Goal: Task Accomplishment & Management: Complete application form

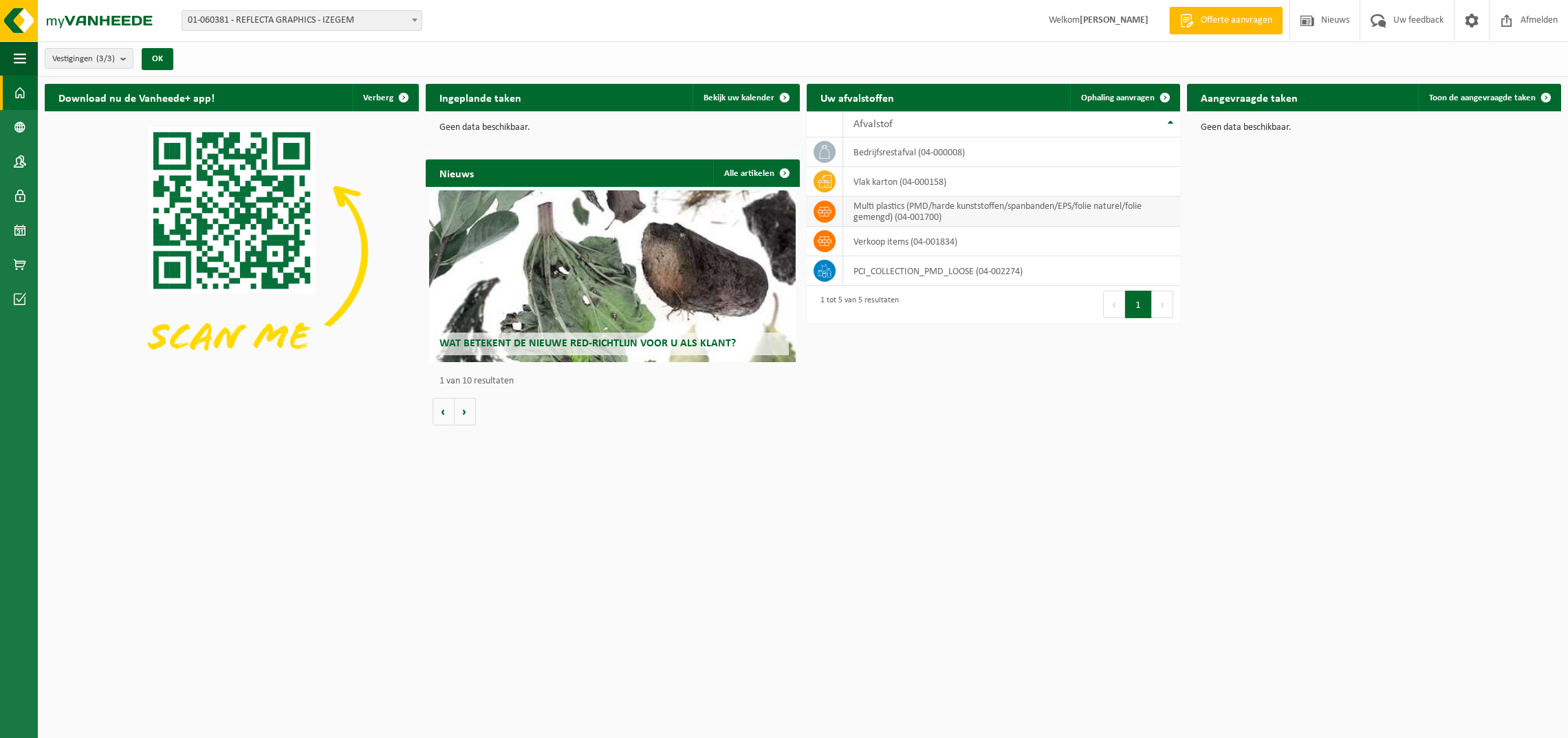
click at [910, 212] on td "multi plastics (PMD/harde kunststoffen/spanbanden/EPS/folie naturel/folie gemen…" at bounding box center [1012, 212] width 337 height 31
click at [1122, 93] on link "Ophaling aanvragen" at bounding box center [1124, 97] width 109 height 27
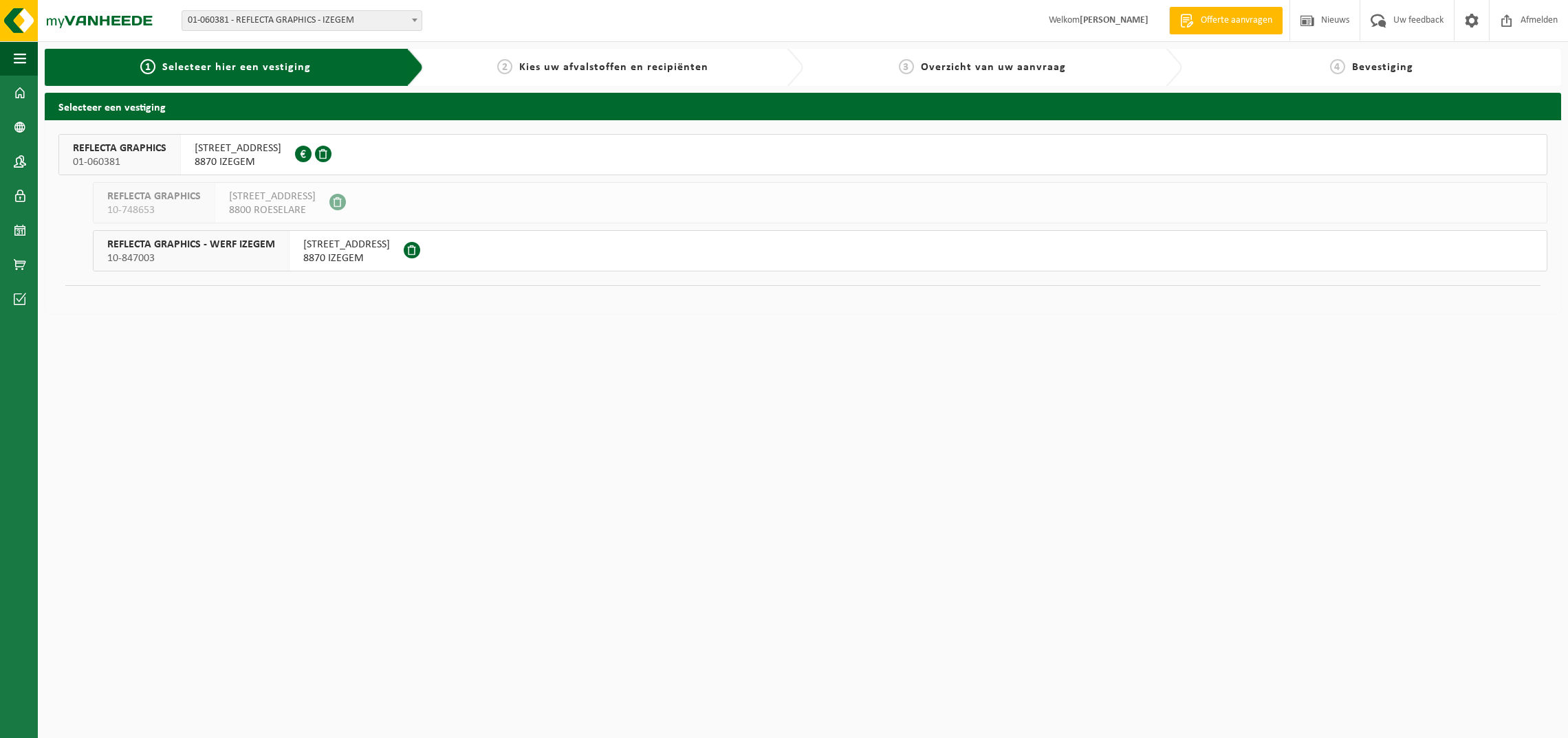
click at [212, 247] on span "REFLECTA GRAPHICS - WERF IZEGEM" at bounding box center [191, 245] width 168 height 14
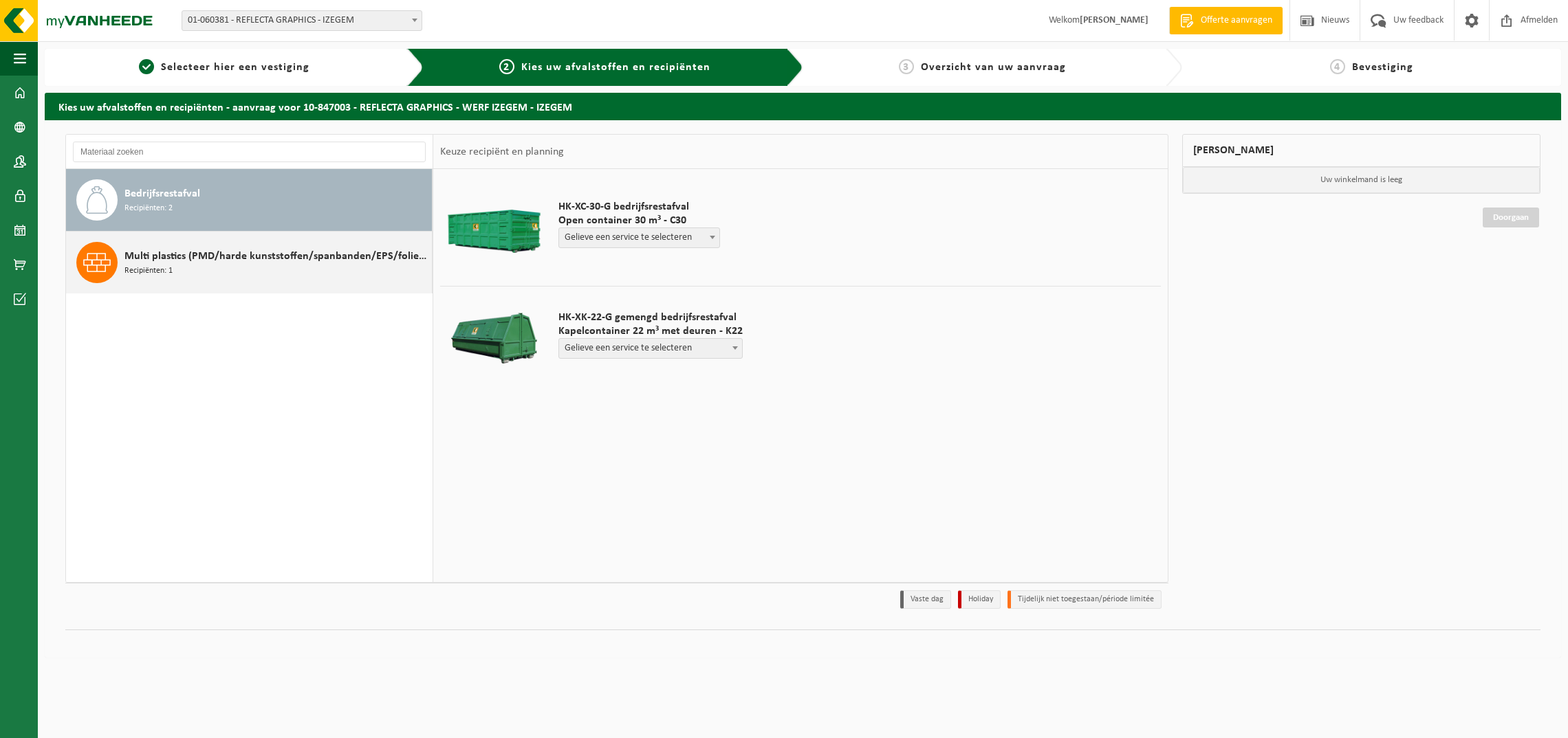
click at [97, 266] on icon at bounding box center [96, 263] width 27 height 19
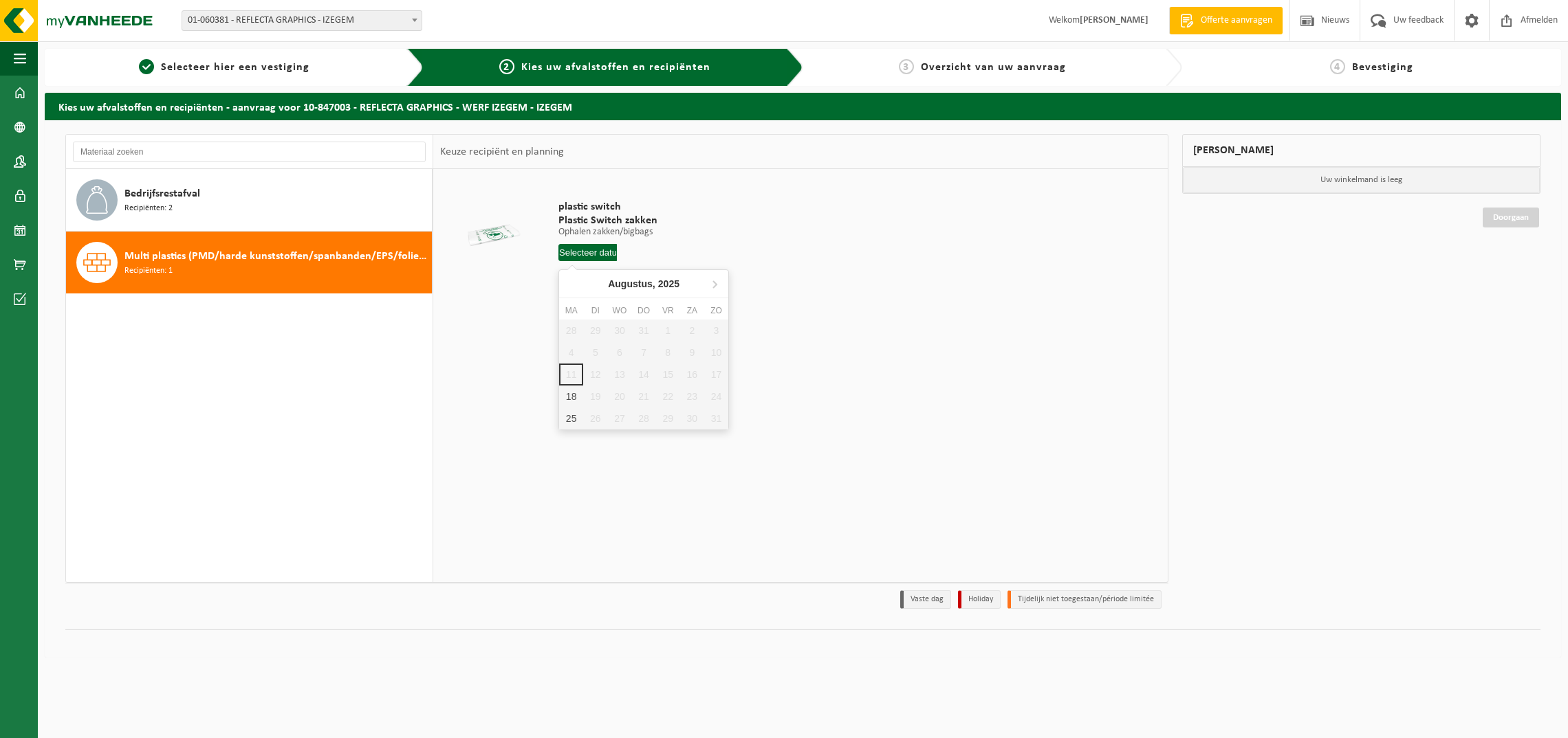
click at [590, 253] on input "text" at bounding box center [588, 253] width 59 height 17
click at [570, 397] on div "18" at bounding box center [571, 397] width 24 height 22
type input "Van 2025-08-18"
drag, startPoint x: 581, startPoint y: 278, endPoint x: 718, endPoint y: 287, distance: 137.3
click at [639, 287] on input "1" at bounding box center [598, 278] width 81 height 18
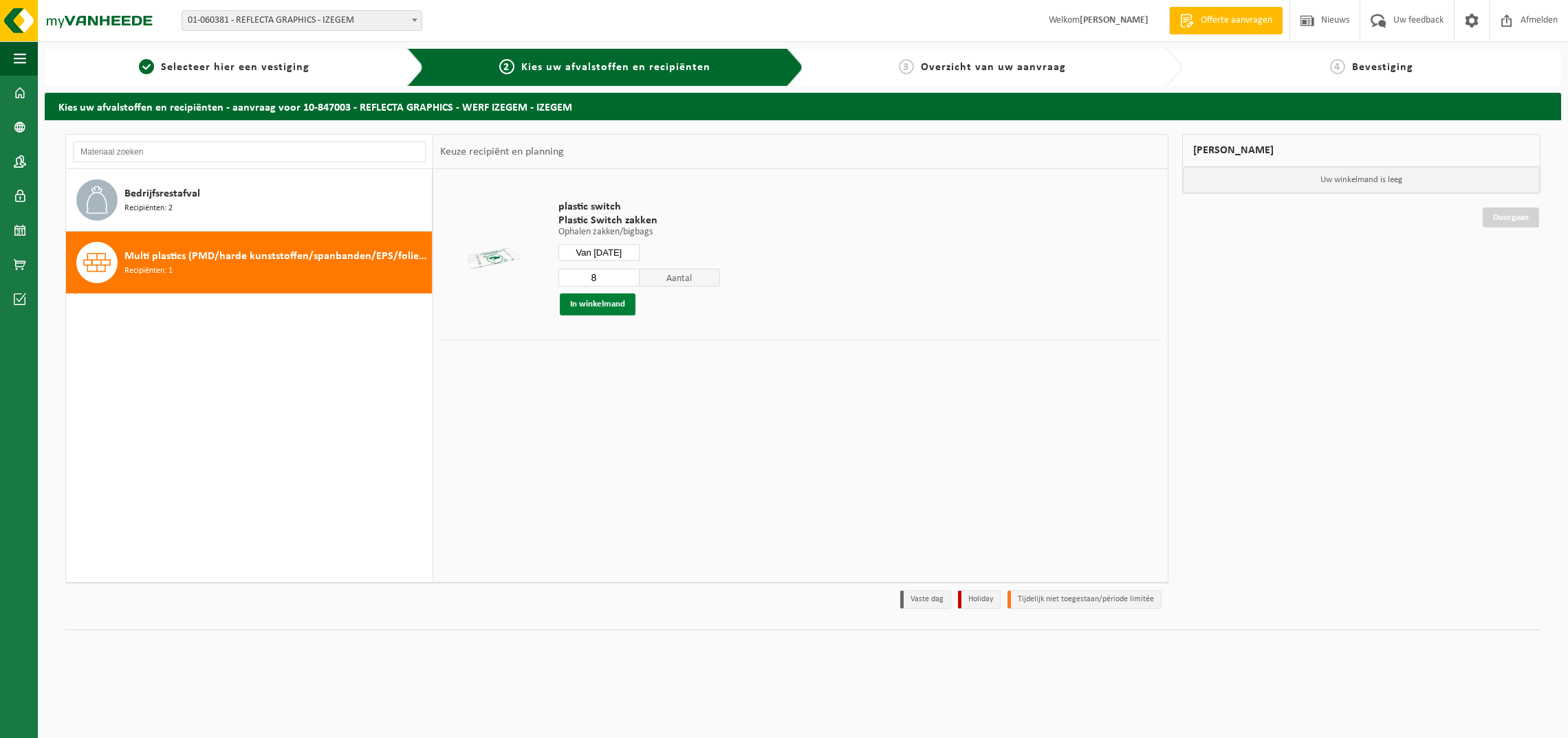
type input "8"
click at [595, 310] on button "In winkelmand" at bounding box center [598, 304] width 75 height 22
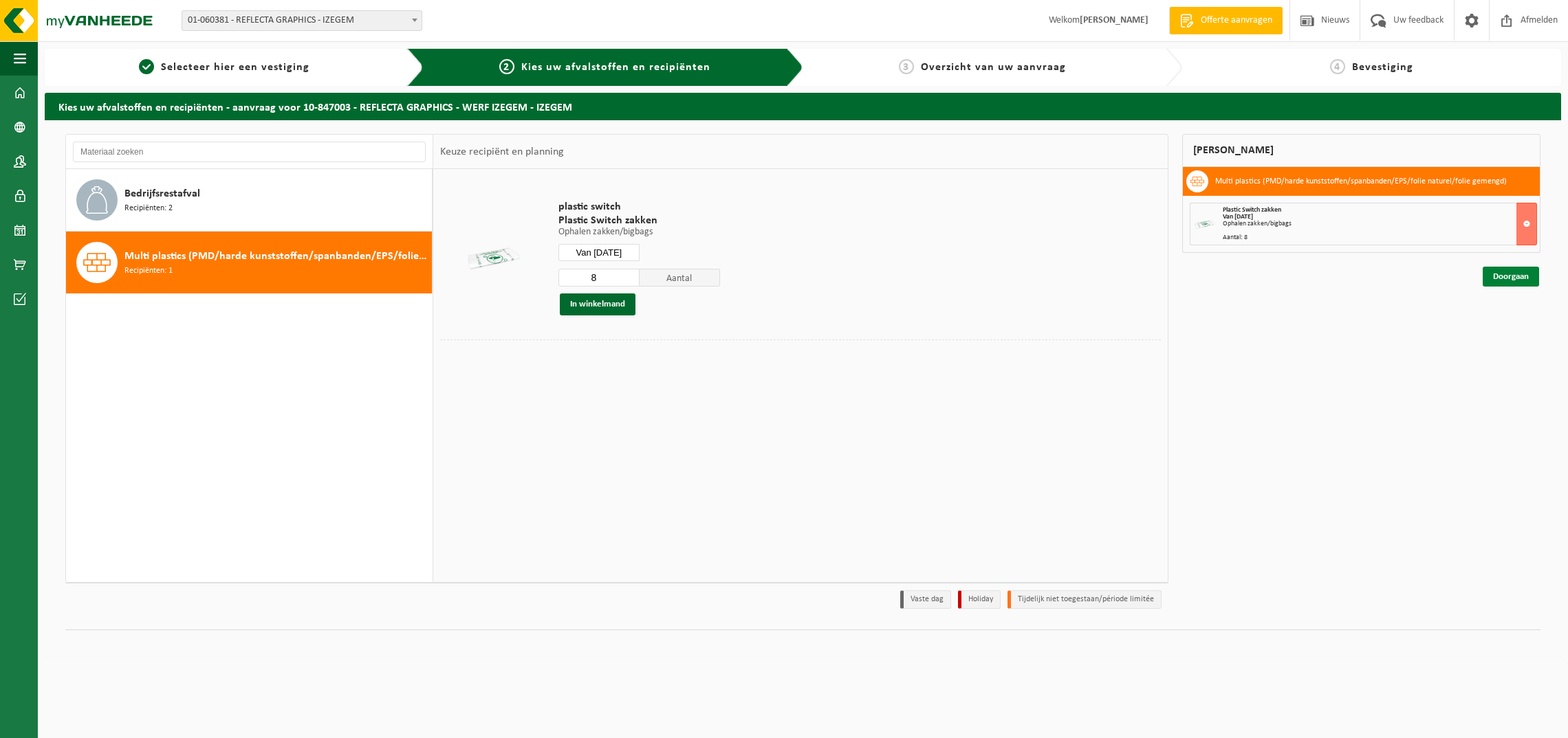
click at [1519, 279] on link "Doorgaan" at bounding box center [1511, 276] width 56 height 20
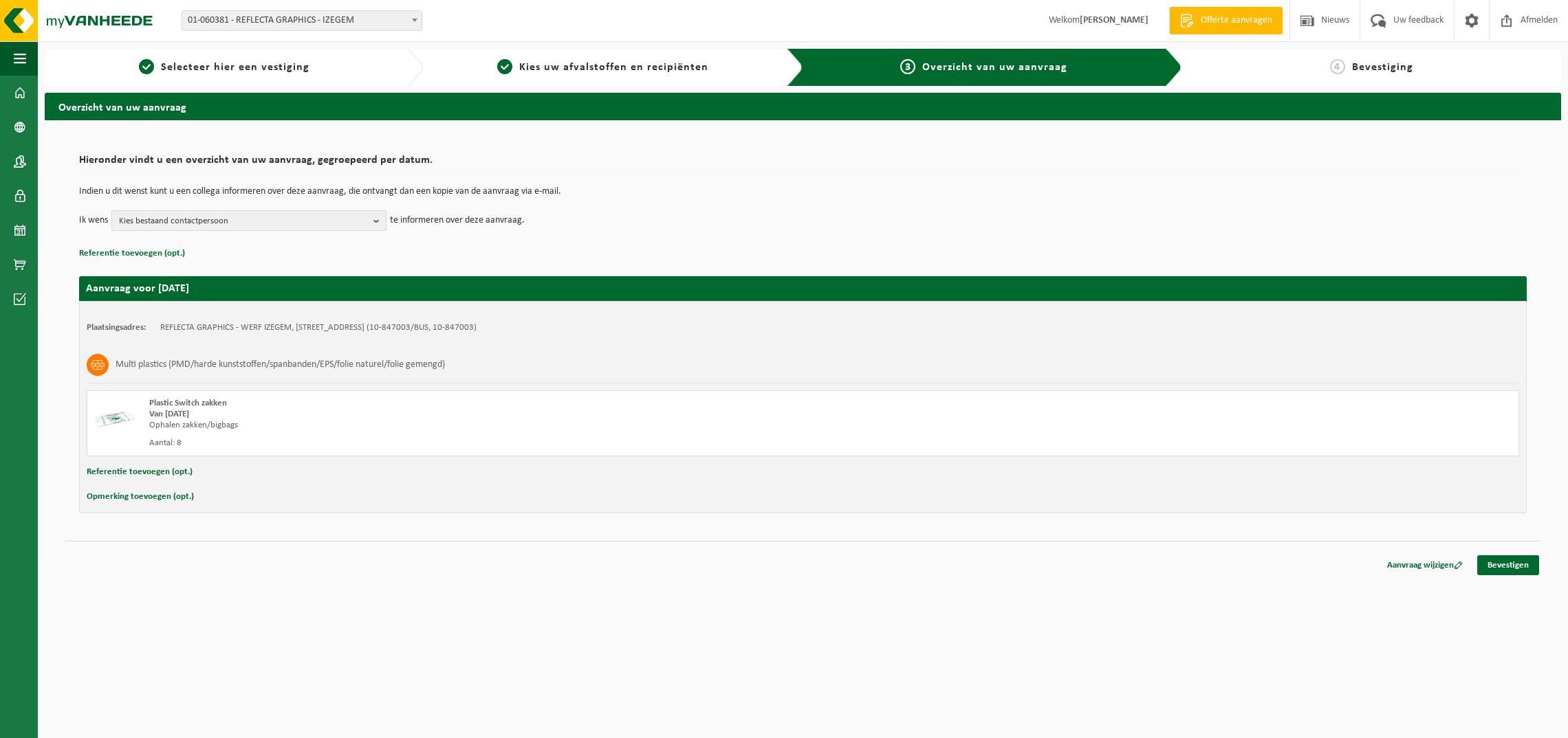
click at [309, 219] on span "Kies bestaand contactpersoon" at bounding box center [243, 221] width 249 height 20
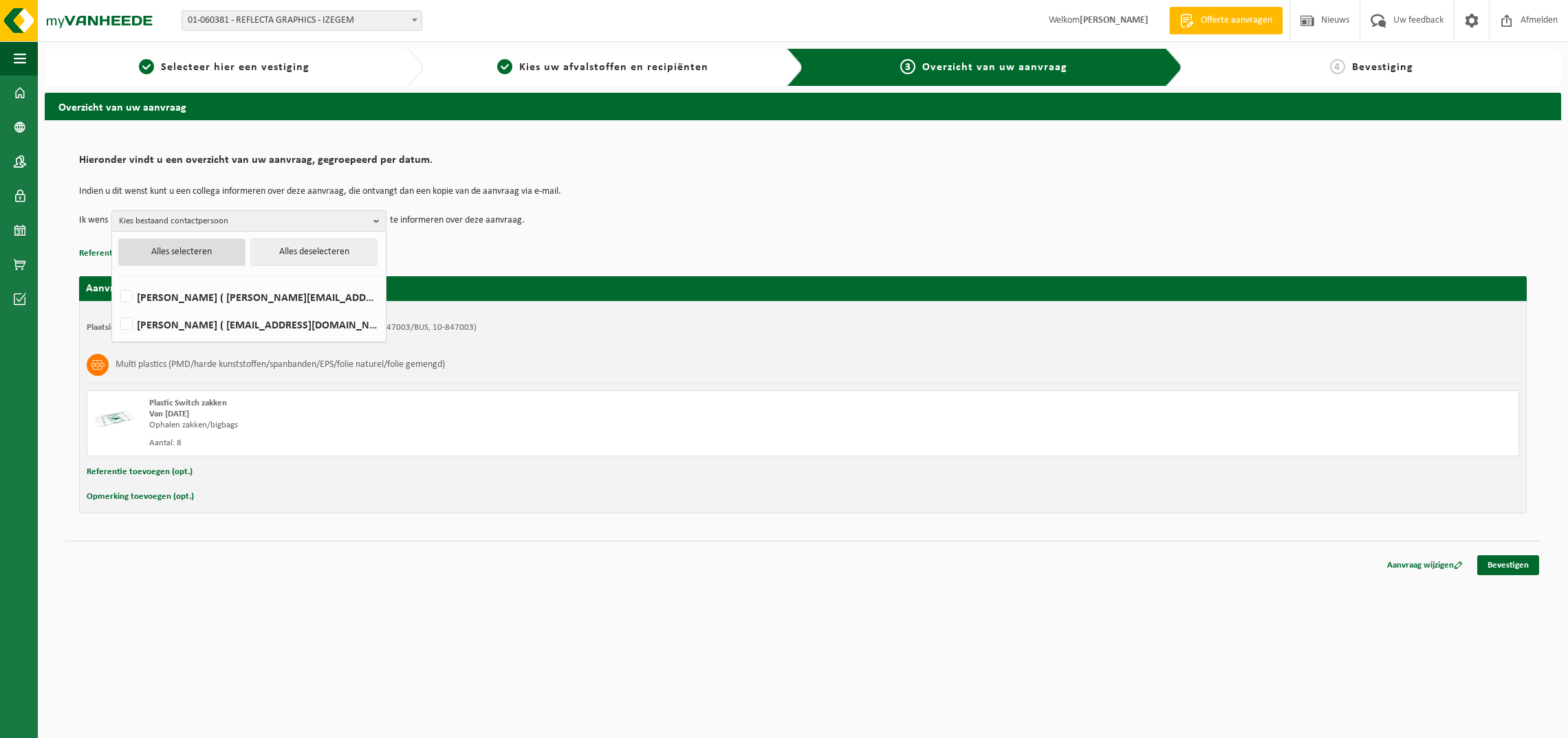
click at [219, 252] on button "Alles selecteren" at bounding box center [182, 252] width 127 height 27
checkbox input "true"
click at [697, 610] on html "Vestiging: 01-060381 - REFLECTA GRAPHICS - IZEGEM 10-748653 - REFLECTA GRAPHICS…" at bounding box center [784, 369] width 1568 height 738
click at [1533, 525] on div "Hieronder vindt u een overzicht van uw aanvraag, gegroepeerd per datum. Indien …" at bounding box center [802, 330] width 1475 height 393
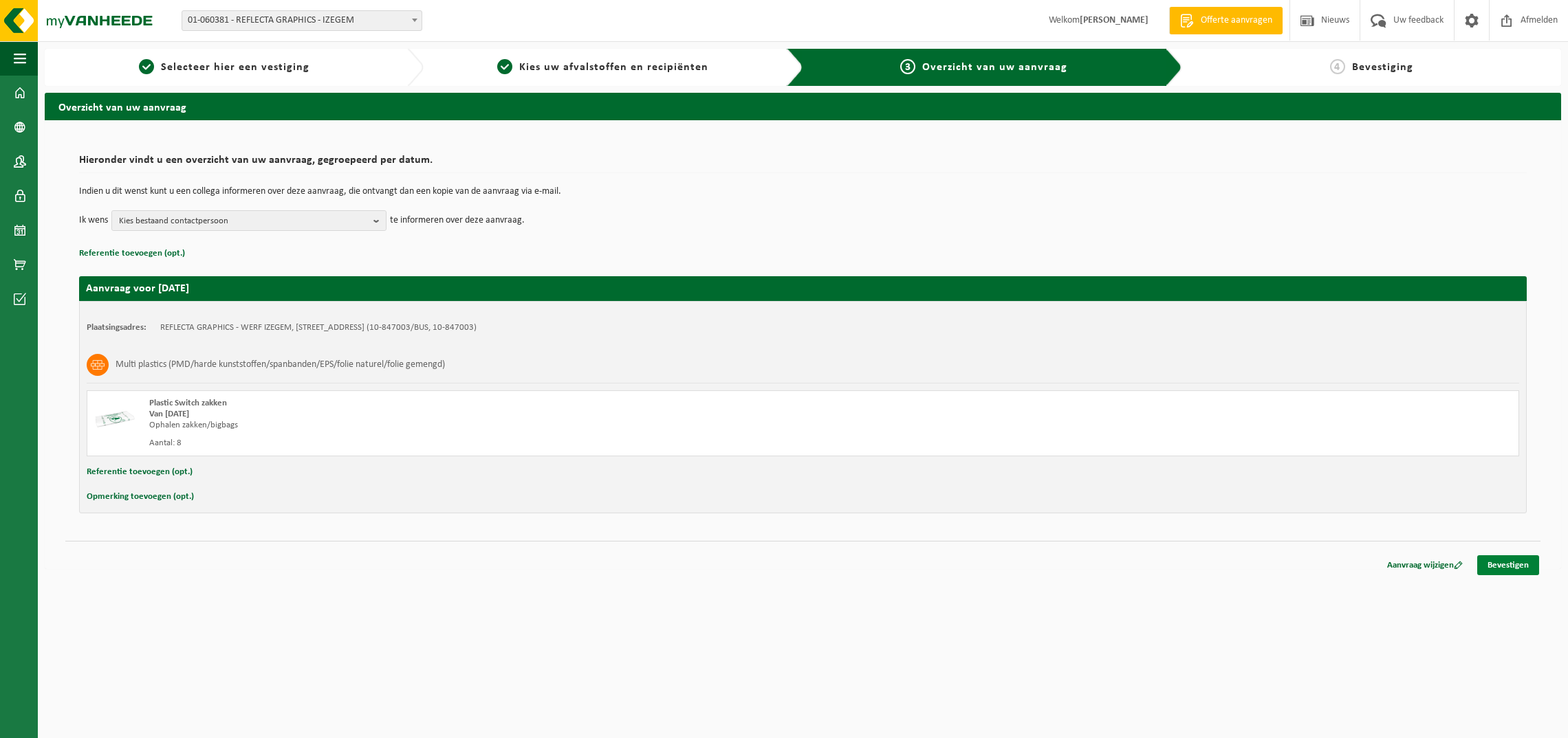
click at [1522, 570] on link "Bevestigen" at bounding box center [1508, 565] width 62 height 20
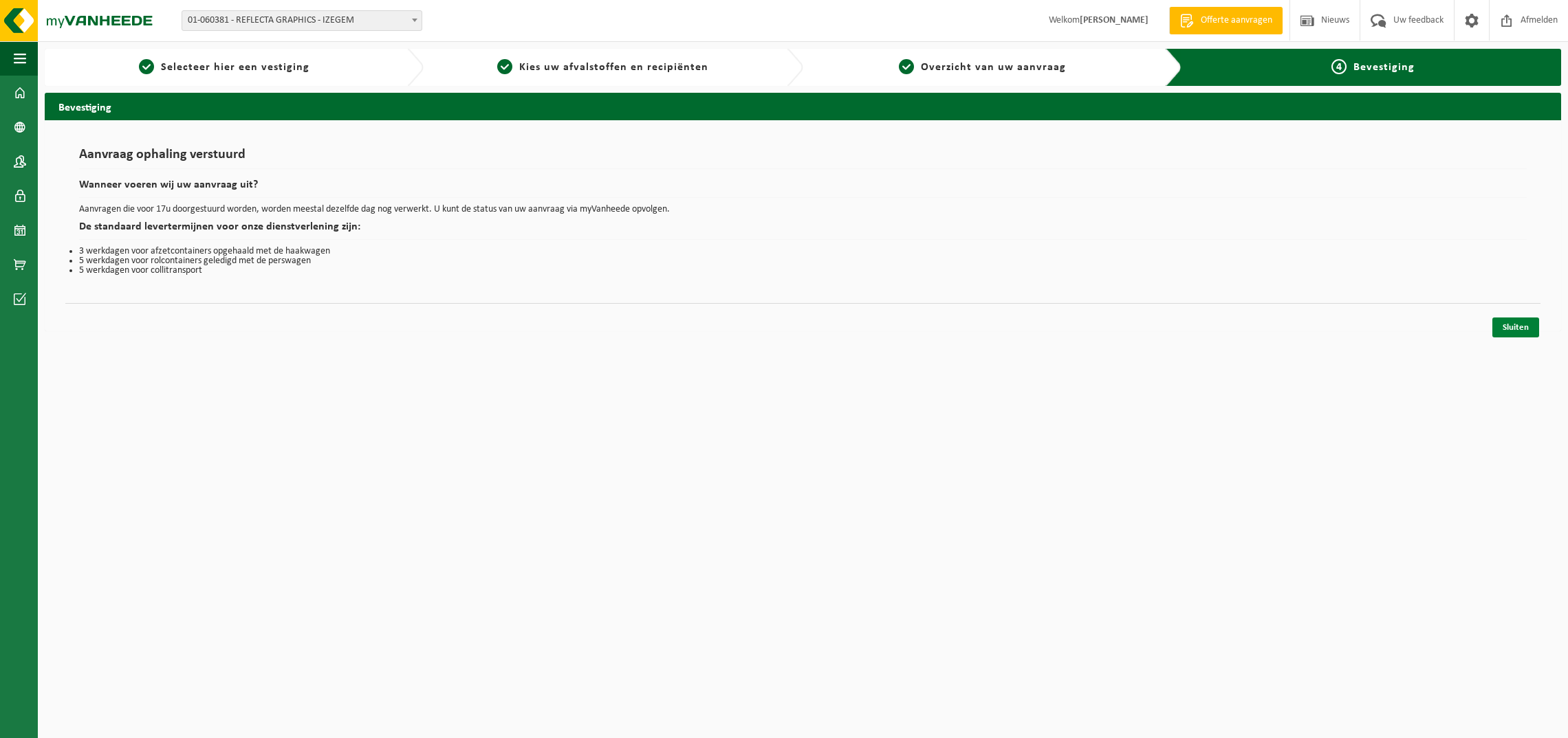
click at [1517, 334] on link "Sluiten" at bounding box center [1515, 327] width 47 height 20
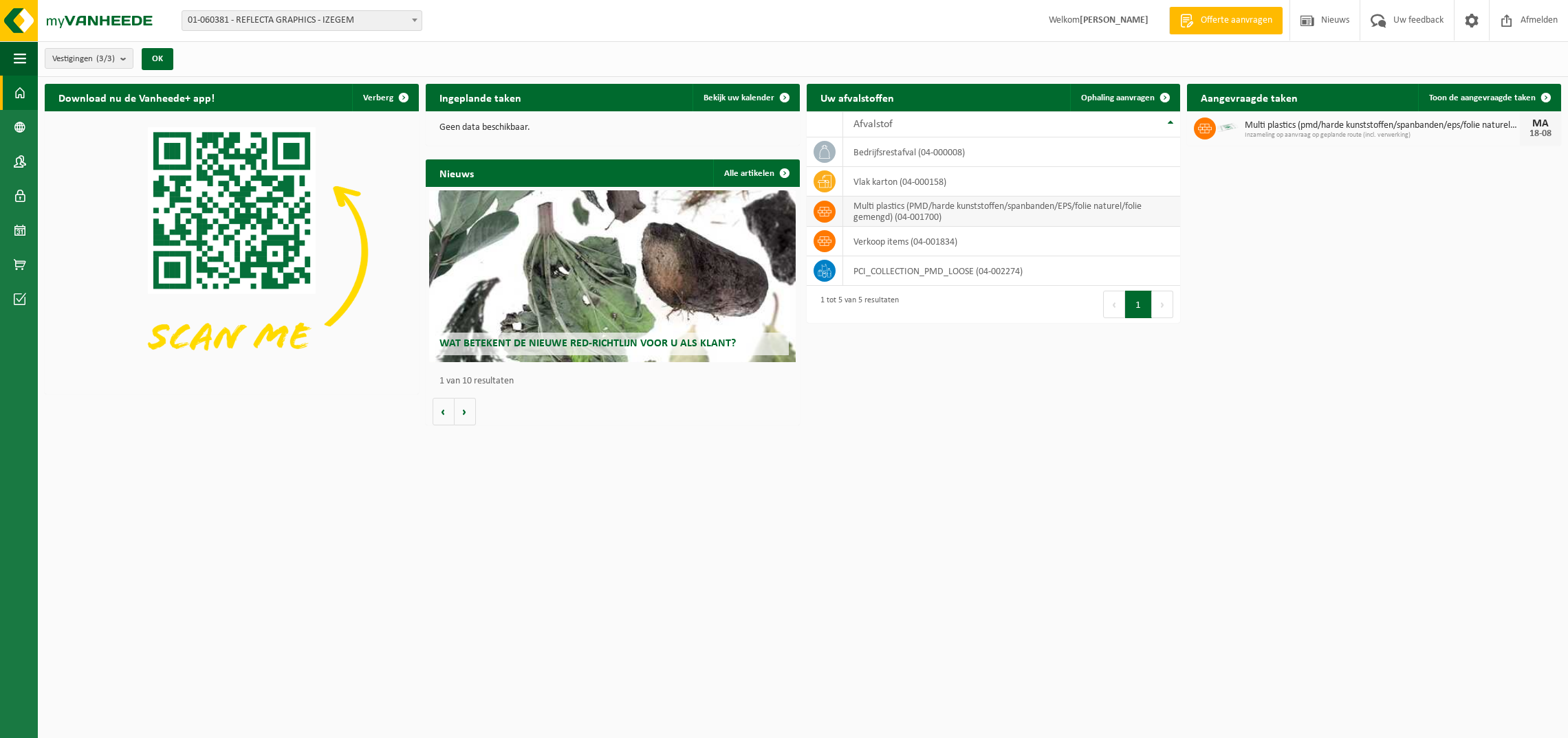
click at [873, 209] on td "multi plastics (PMD/harde kunststoffen/spanbanden/EPS/folie naturel/folie gemen…" at bounding box center [1012, 212] width 337 height 31
click at [1478, 99] on span "Toon de aangevraagde taken" at bounding box center [1483, 97] width 107 height 9
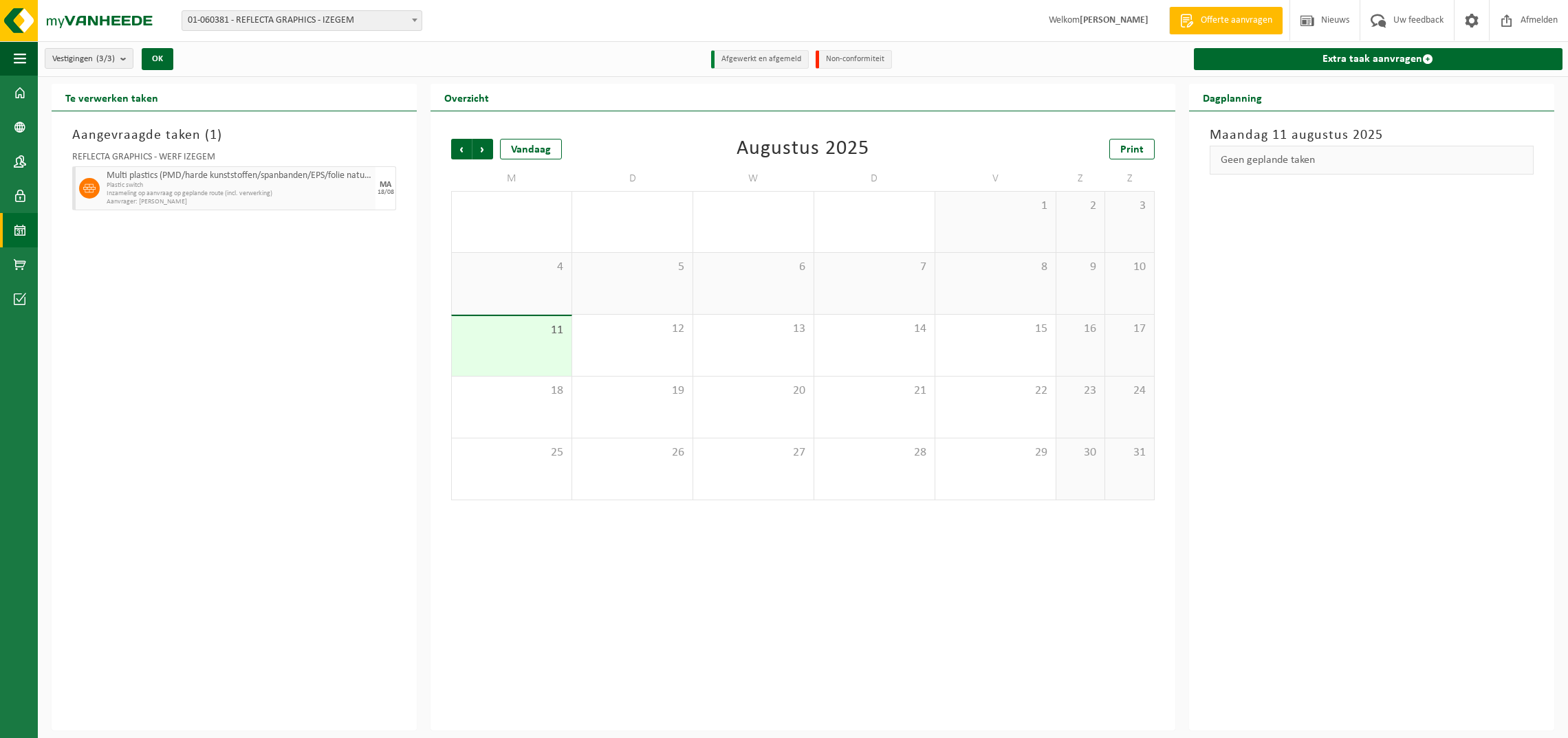
click at [255, 193] on span "Inzameling op aanvraag op geplande route (incl. verwerking)" at bounding box center [239, 194] width 265 height 9
click at [85, 187] on icon at bounding box center [89, 188] width 13 height 9
click at [1388, 54] on link "Extra taak aanvragen" at bounding box center [1378, 59] width 369 height 22
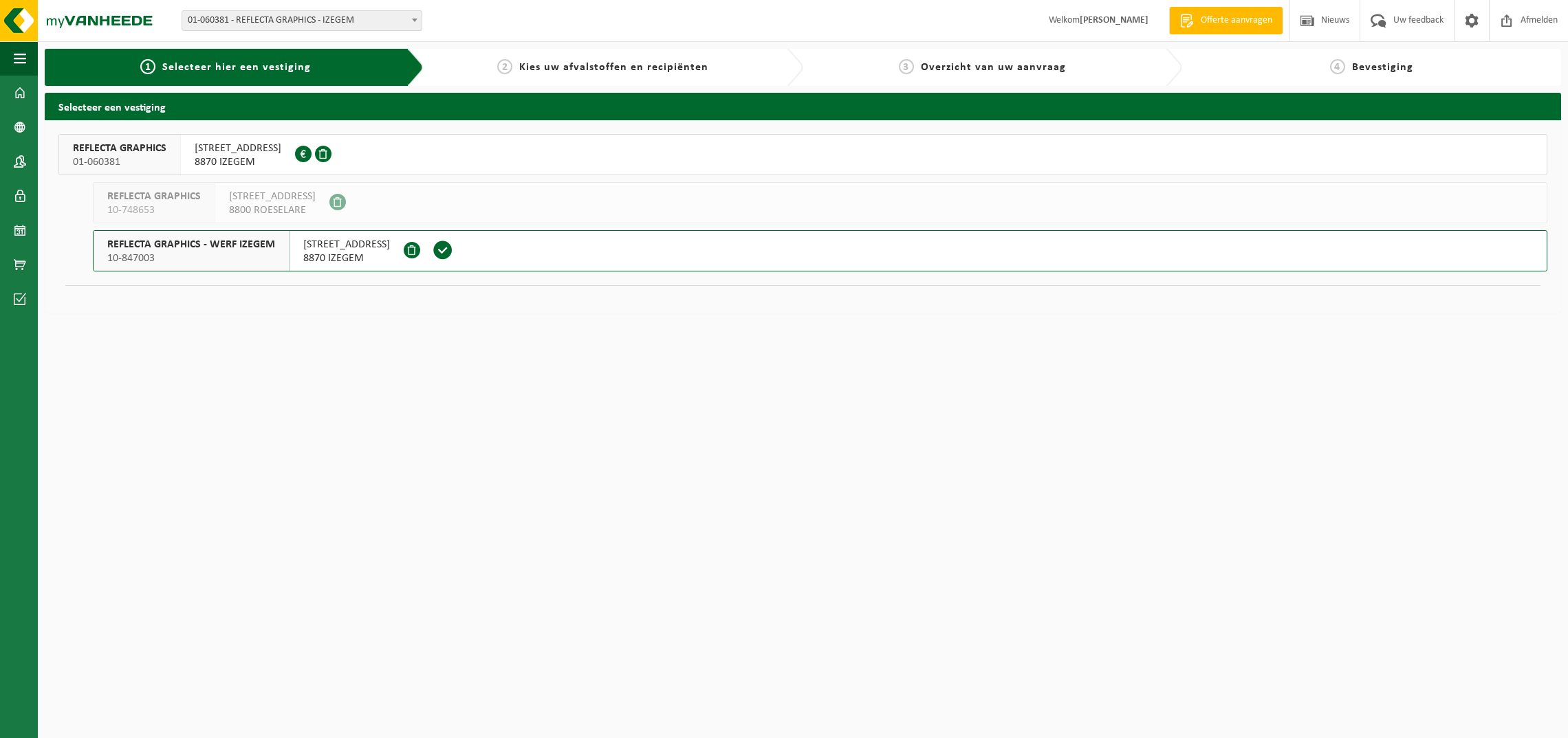
click at [231, 248] on span "REFLECTA GRAPHICS - WERF IZEGEM" at bounding box center [191, 245] width 168 height 14
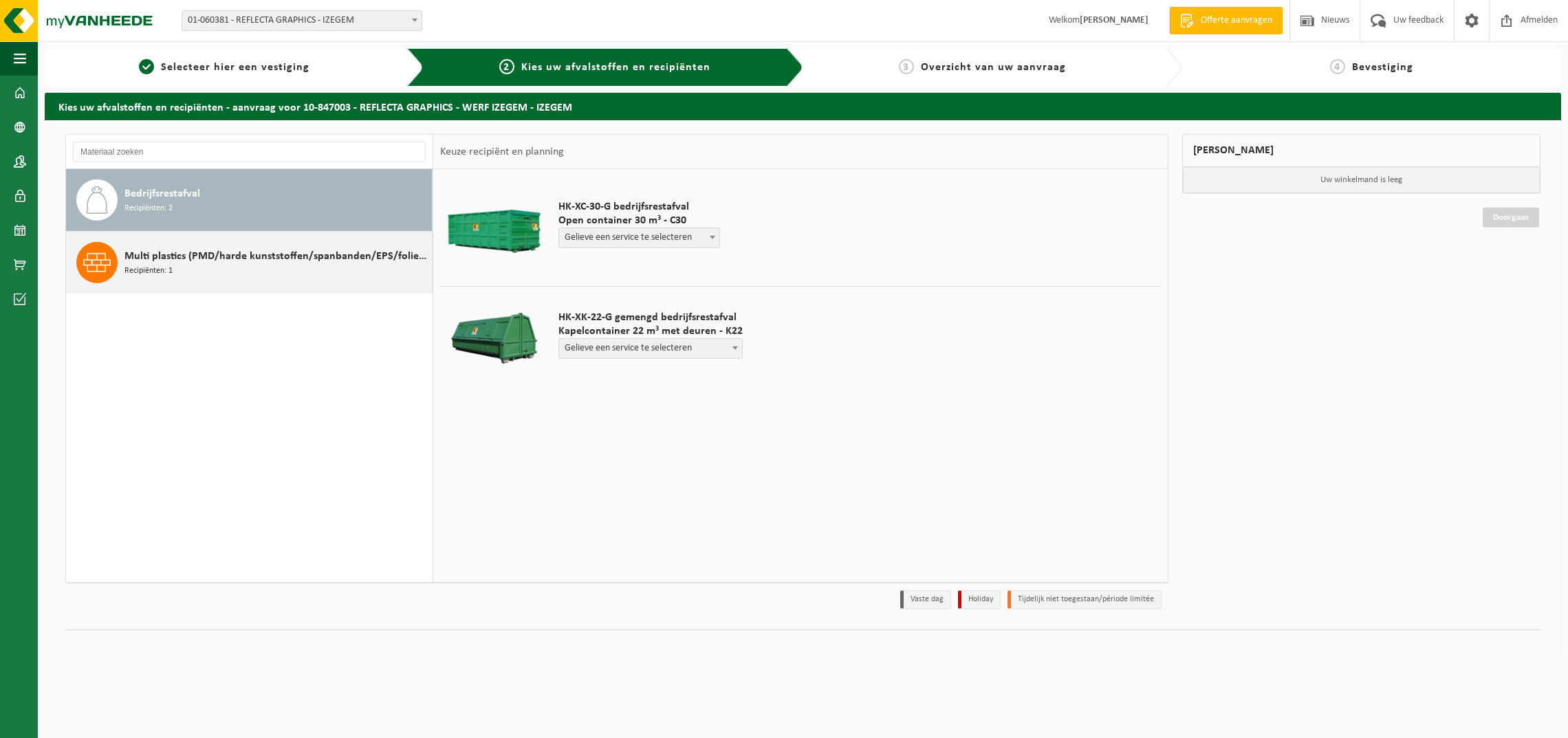
click at [193, 260] on span "Multi plastics (PMD/harde kunststoffen/spanbanden/EPS/folie naturel/folie gemen…" at bounding box center [276, 256] width 304 height 16
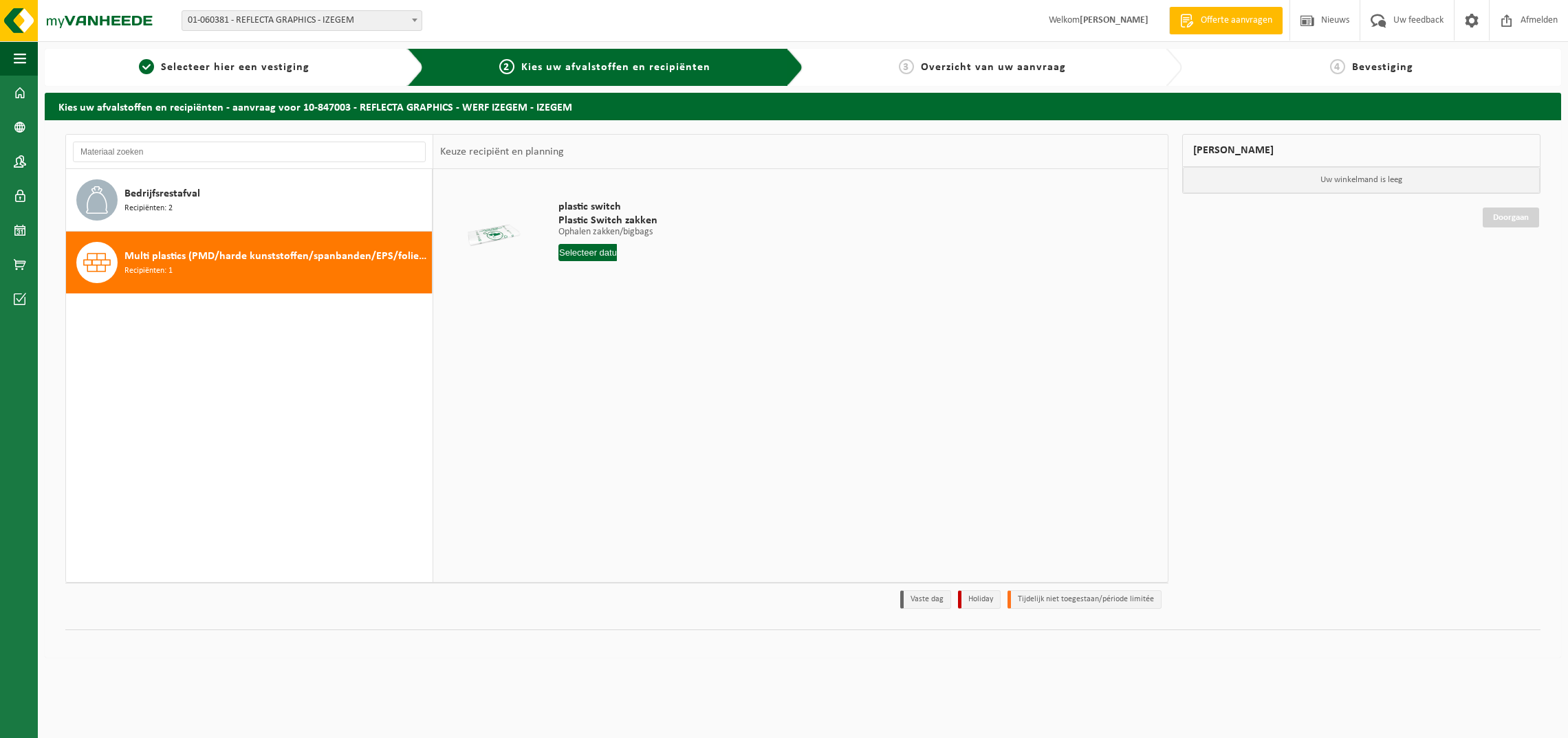
click at [599, 252] on input "text" at bounding box center [588, 253] width 59 height 17
drag, startPoint x: 571, startPoint y: 399, endPoint x: 588, endPoint y: 404, distance: 17.7
click at [570, 399] on div "18" at bounding box center [571, 397] width 24 height 22
type input "Van [DATE]"
click at [558, 271] on input "1" at bounding box center [598, 278] width 81 height 18
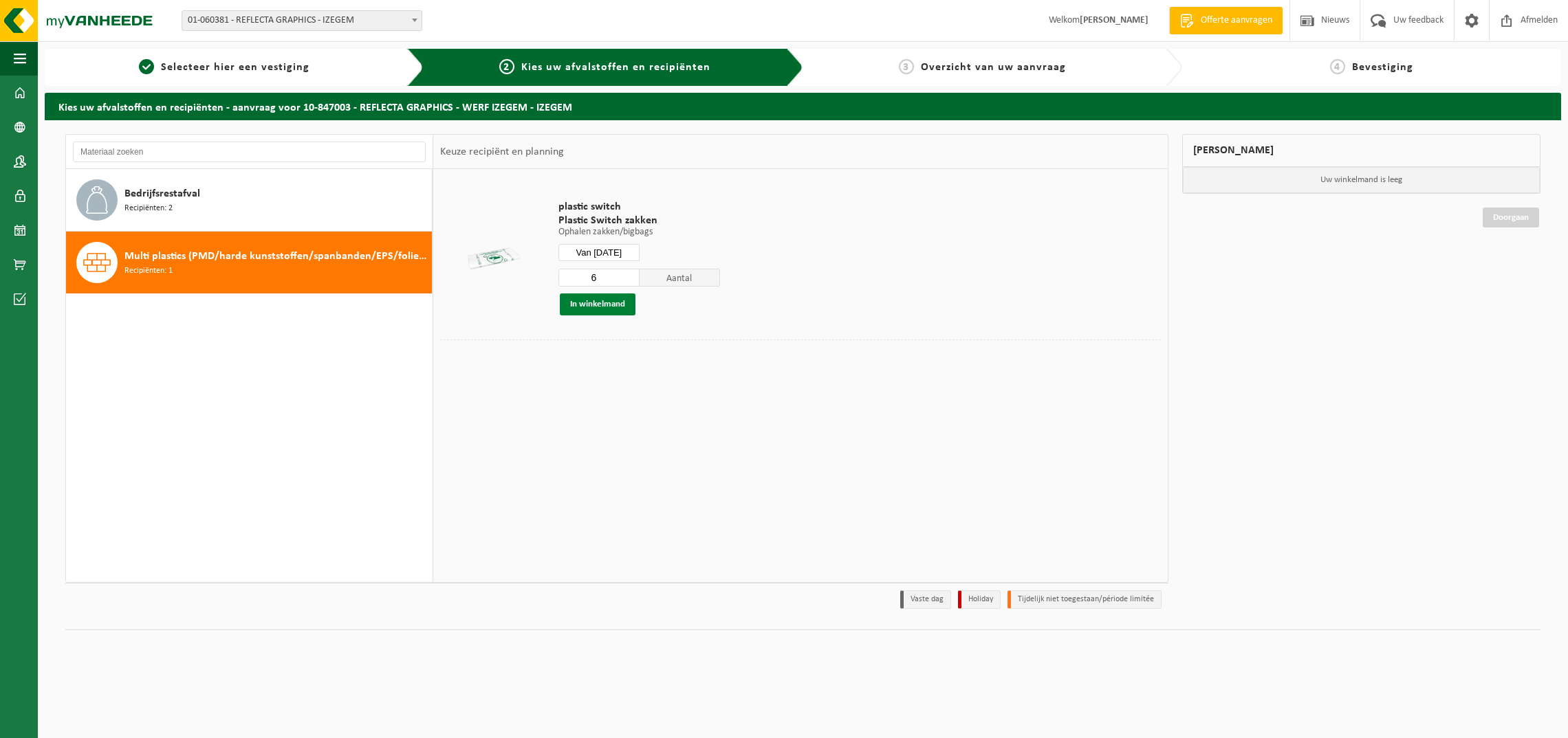
type input "6"
click at [628, 307] on button "In winkelmand" at bounding box center [598, 304] width 75 height 22
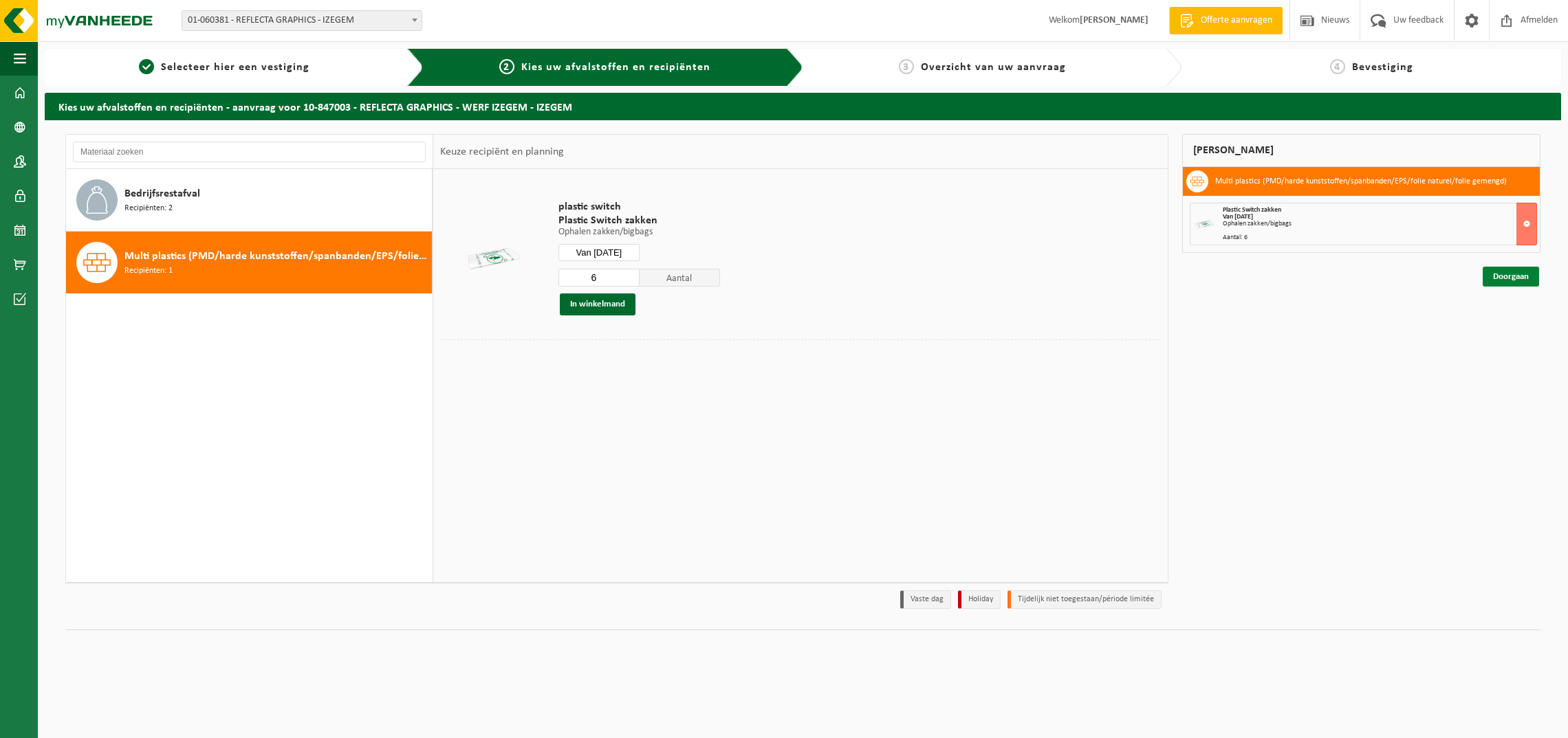
click at [1512, 275] on link "Doorgaan" at bounding box center [1511, 276] width 56 height 20
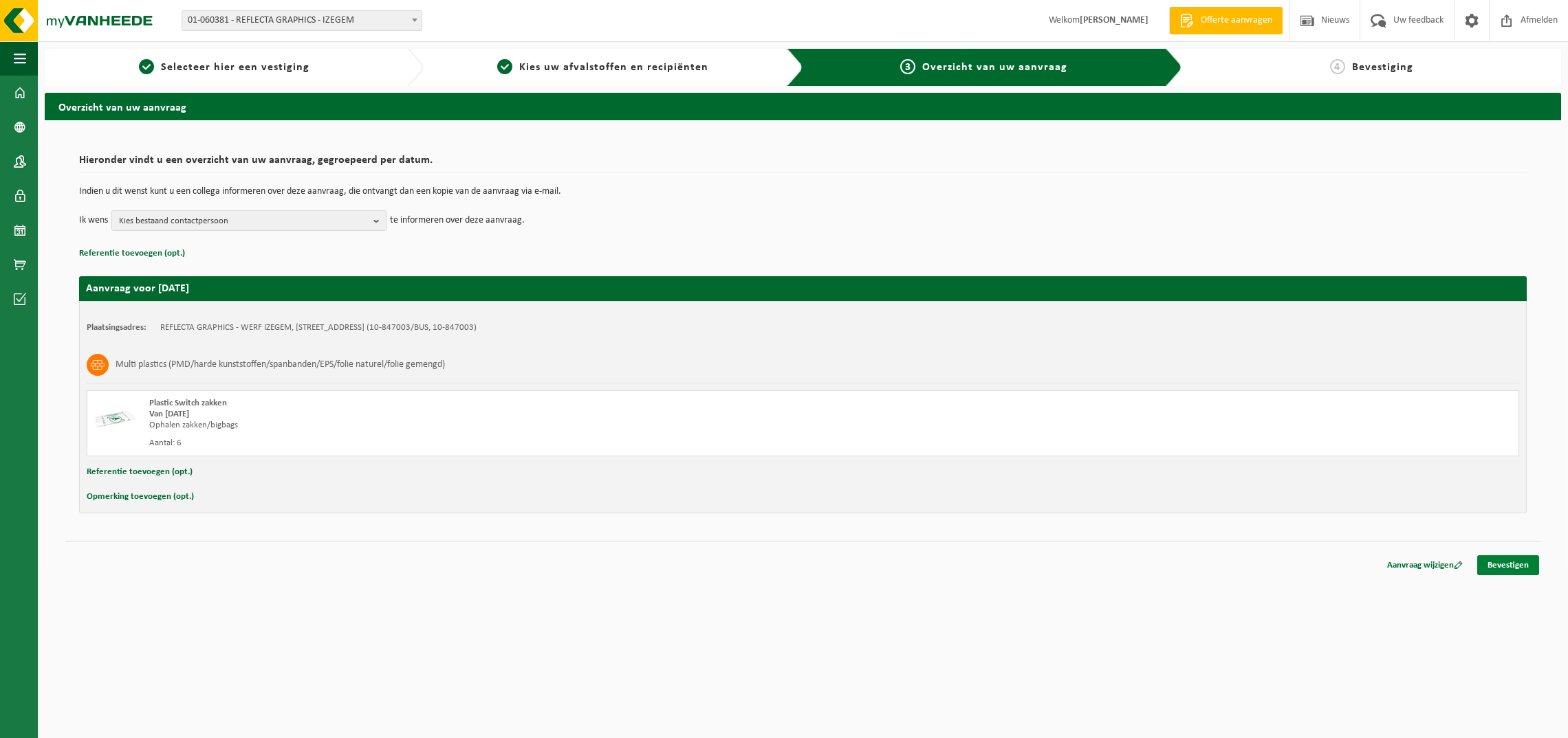
click at [1524, 566] on link "Bevestigen" at bounding box center [1508, 565] width 62 height 20
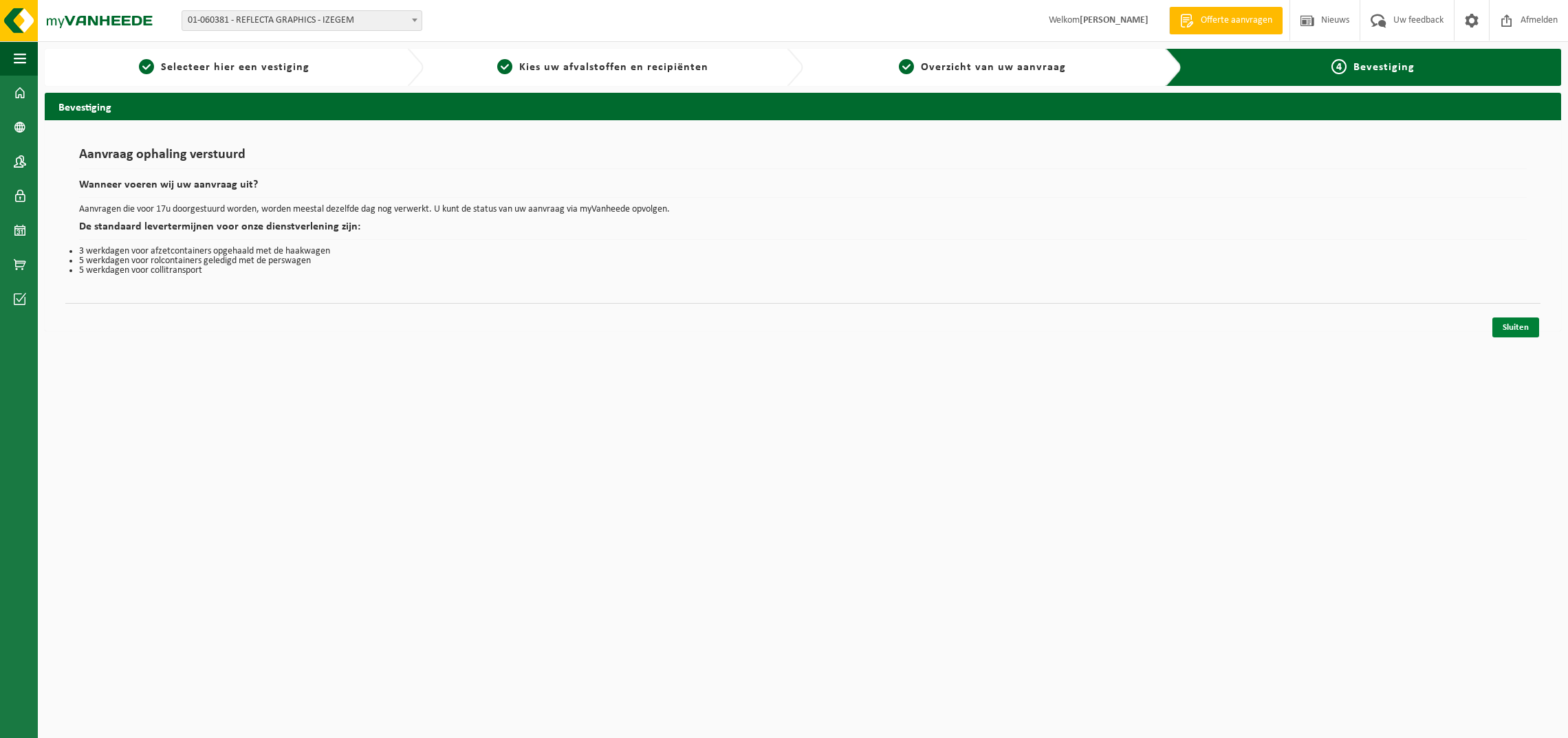
click at [1520, 328] on link "Sluiten" at bounding box center [1515, 327] width 47 height 20
